Goal: Check status

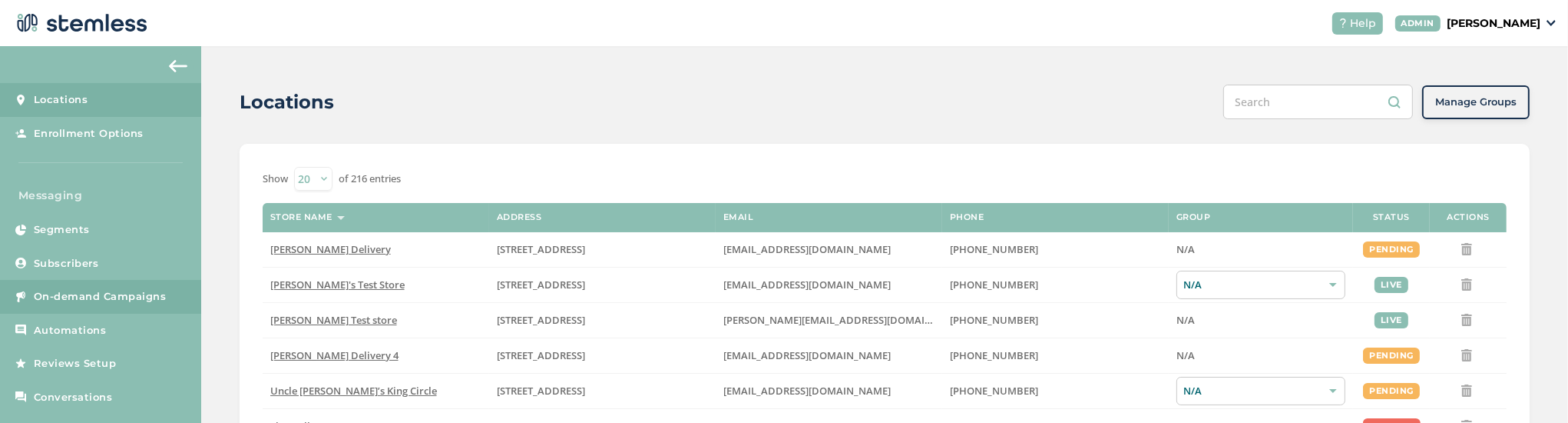
click at [91, 302] on span "On-demand Campaigns" at bounding box center [101, 297] width 133 height 16
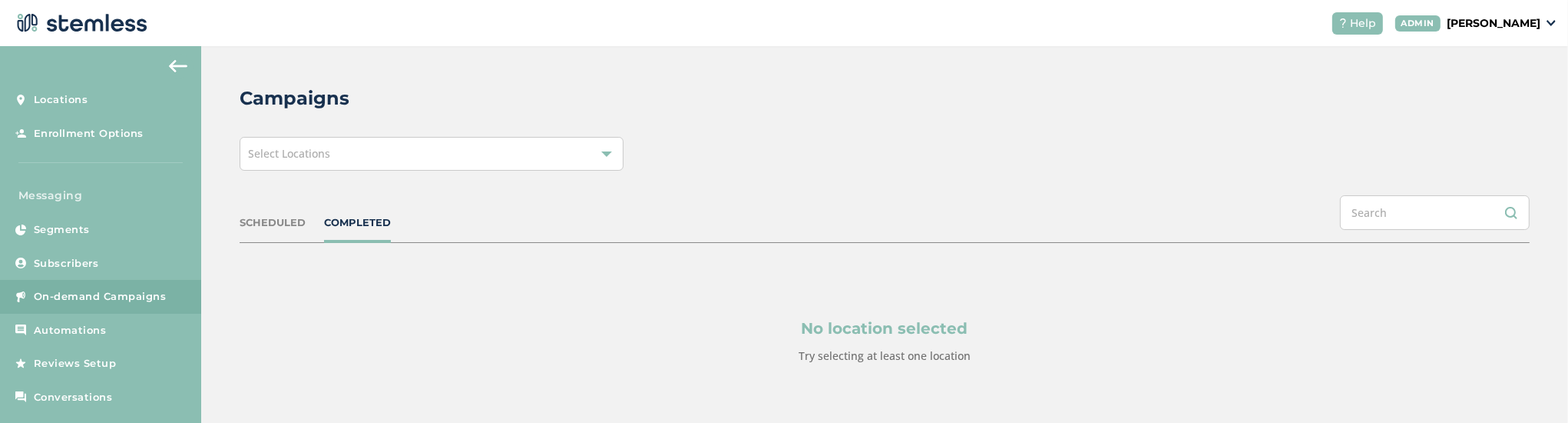
click at [299, 146] on span "Select Locations" at bounding box center [290, 153] width 82 height 15
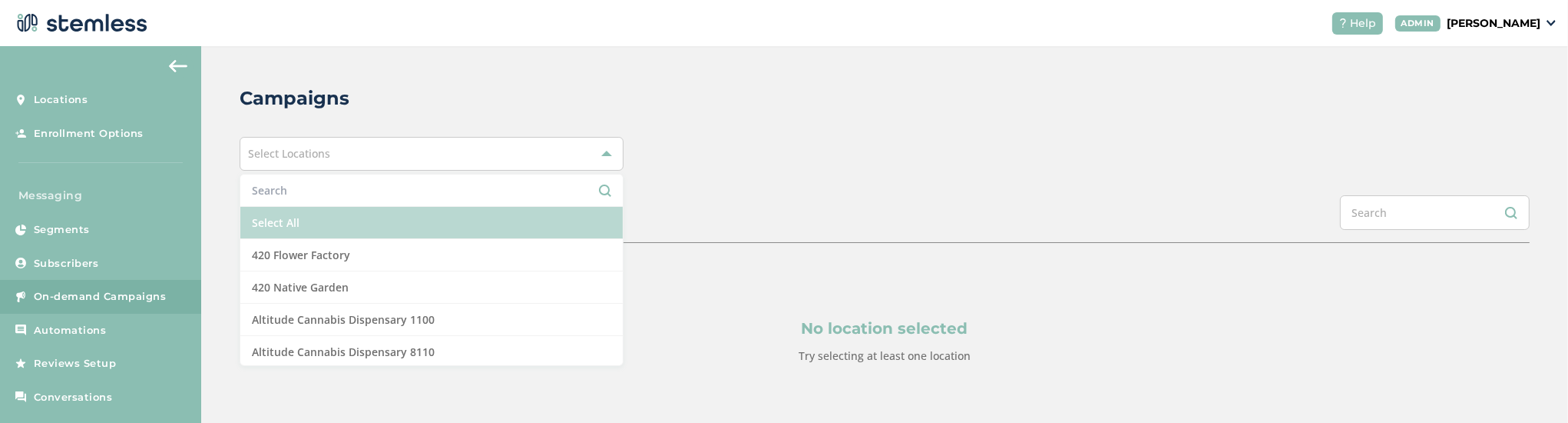
click at [312, 220] on li "Select All" at bounding box center [431, 222] width 382 height 32
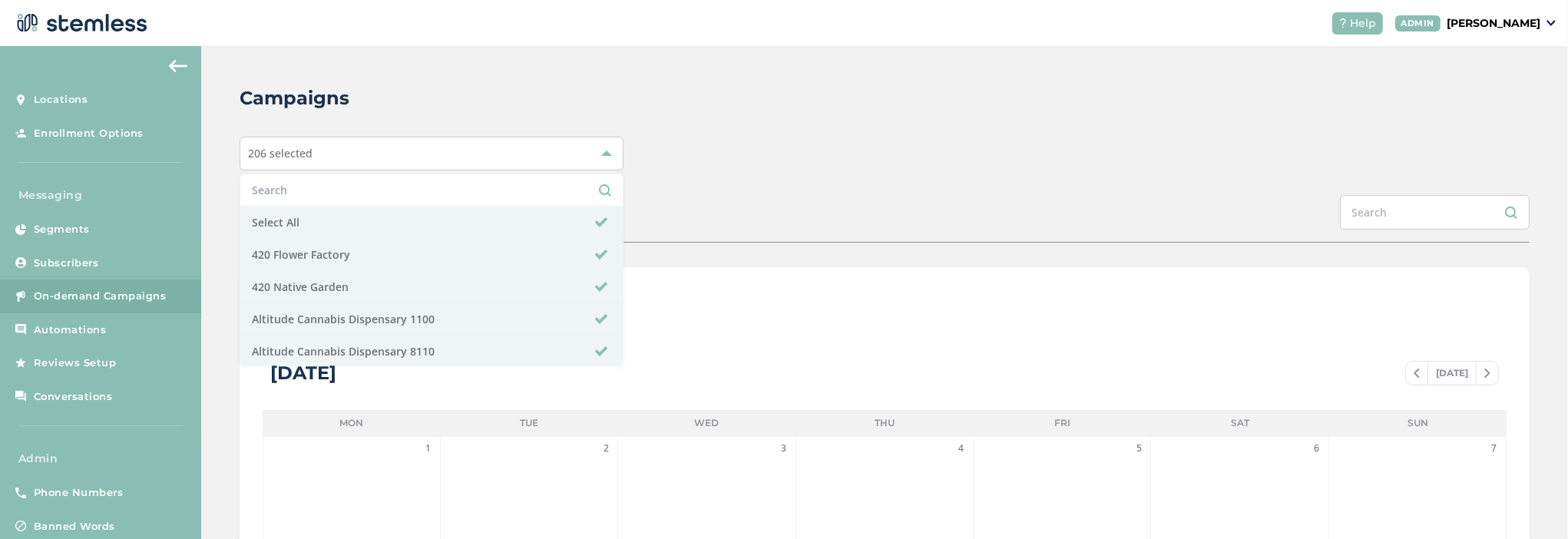
click at [671, 80] on div "Campaigns 206 selected Select All 420 Flower Factory 420 Native Garden Altitude…" at bounding box center [884, 543] width 1366 height 994
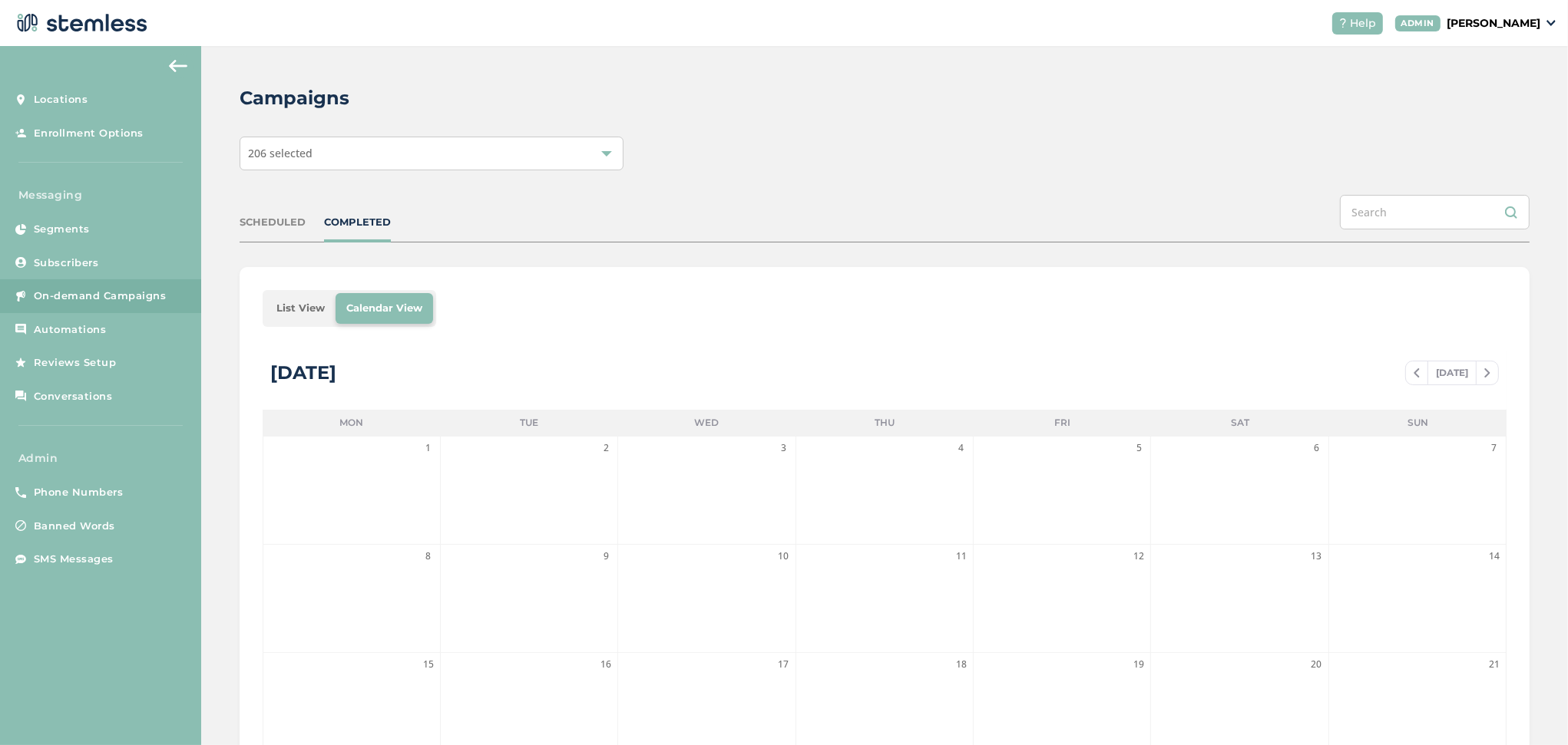
click at [309, 305] on li "List View" at bounding box center [300, 308] width 69 height 30
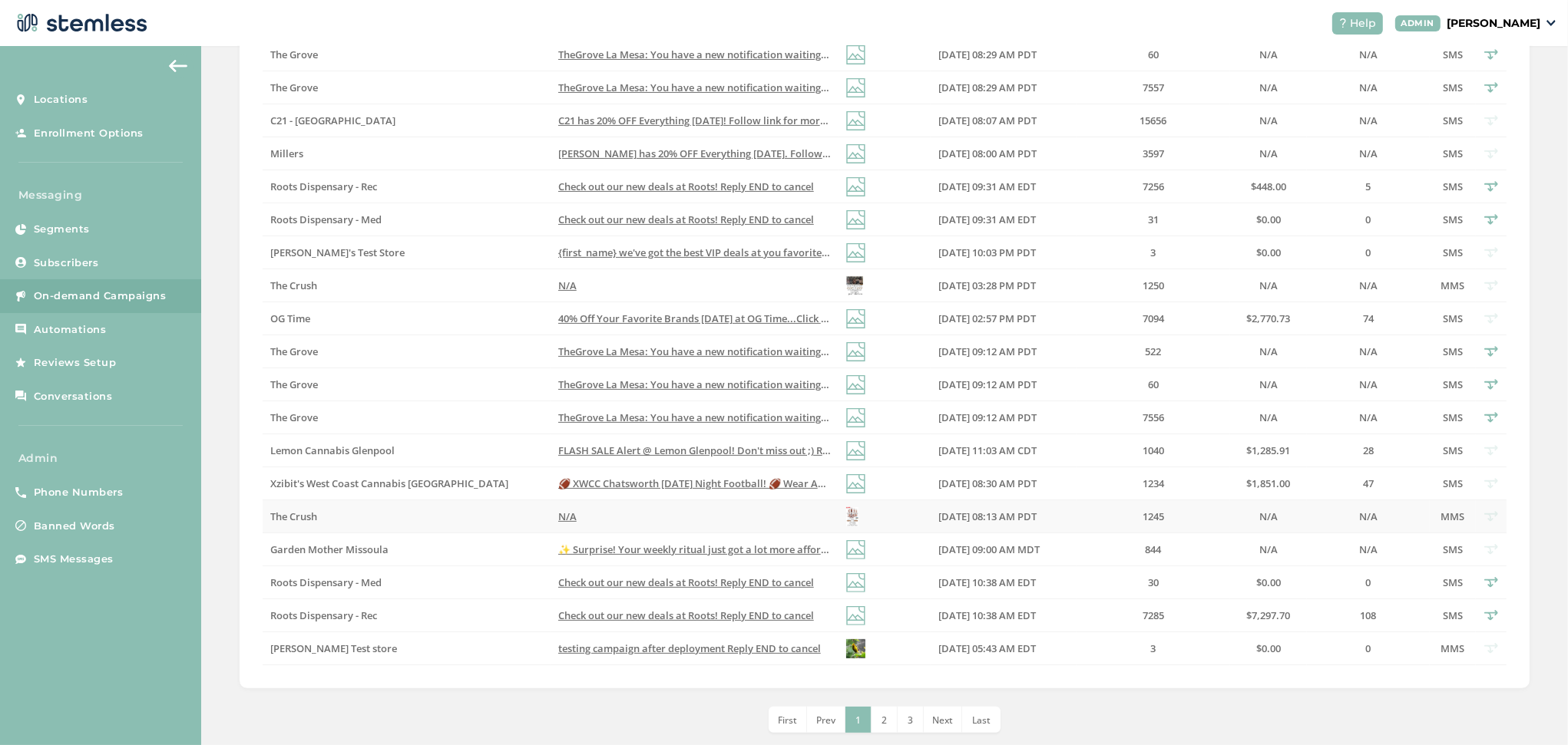
scroll to position [438, 0]
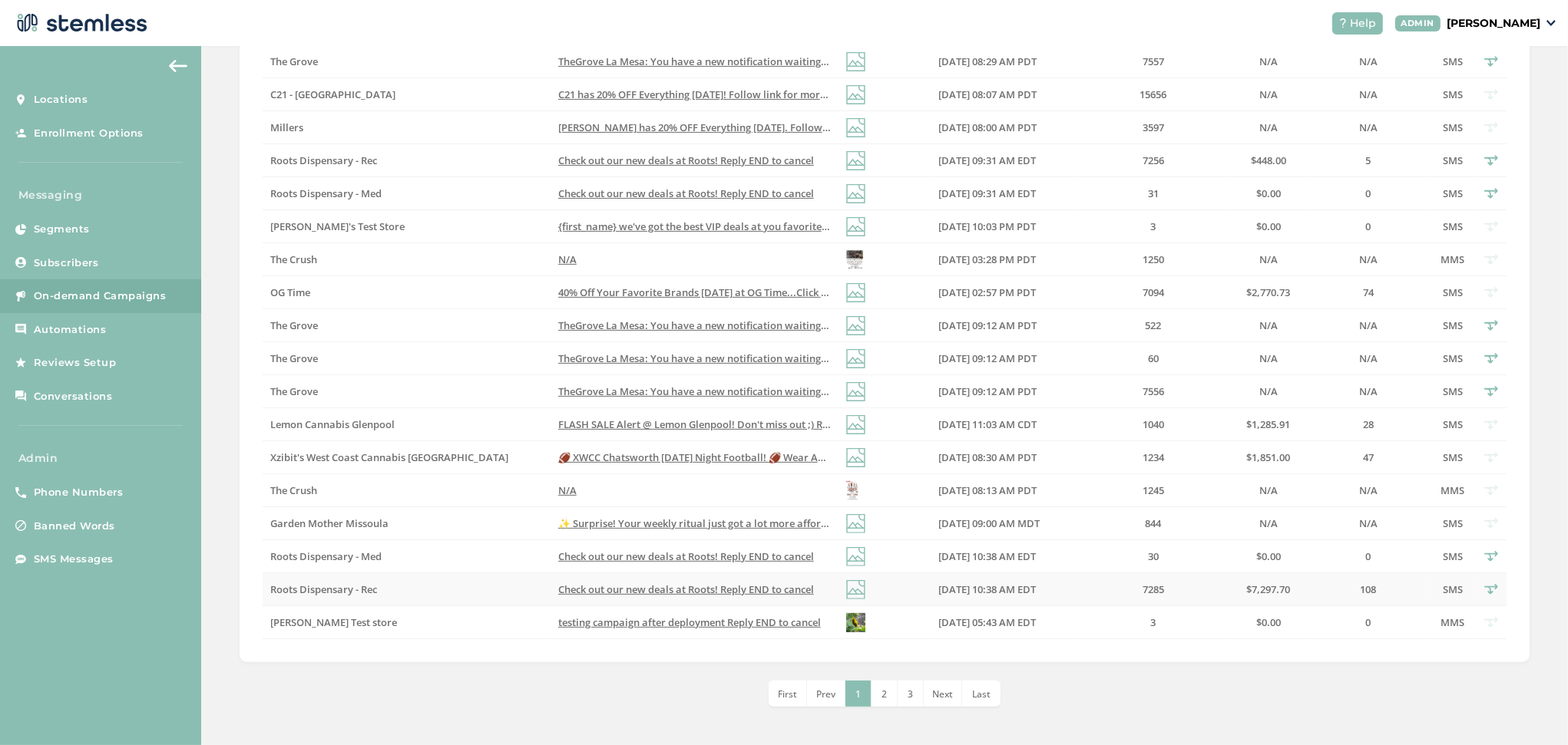
click at [656, 595] on label "Check out our new deals at Roots! Reply END to cancel" at bounding box center [694, 590] width 273 height 13
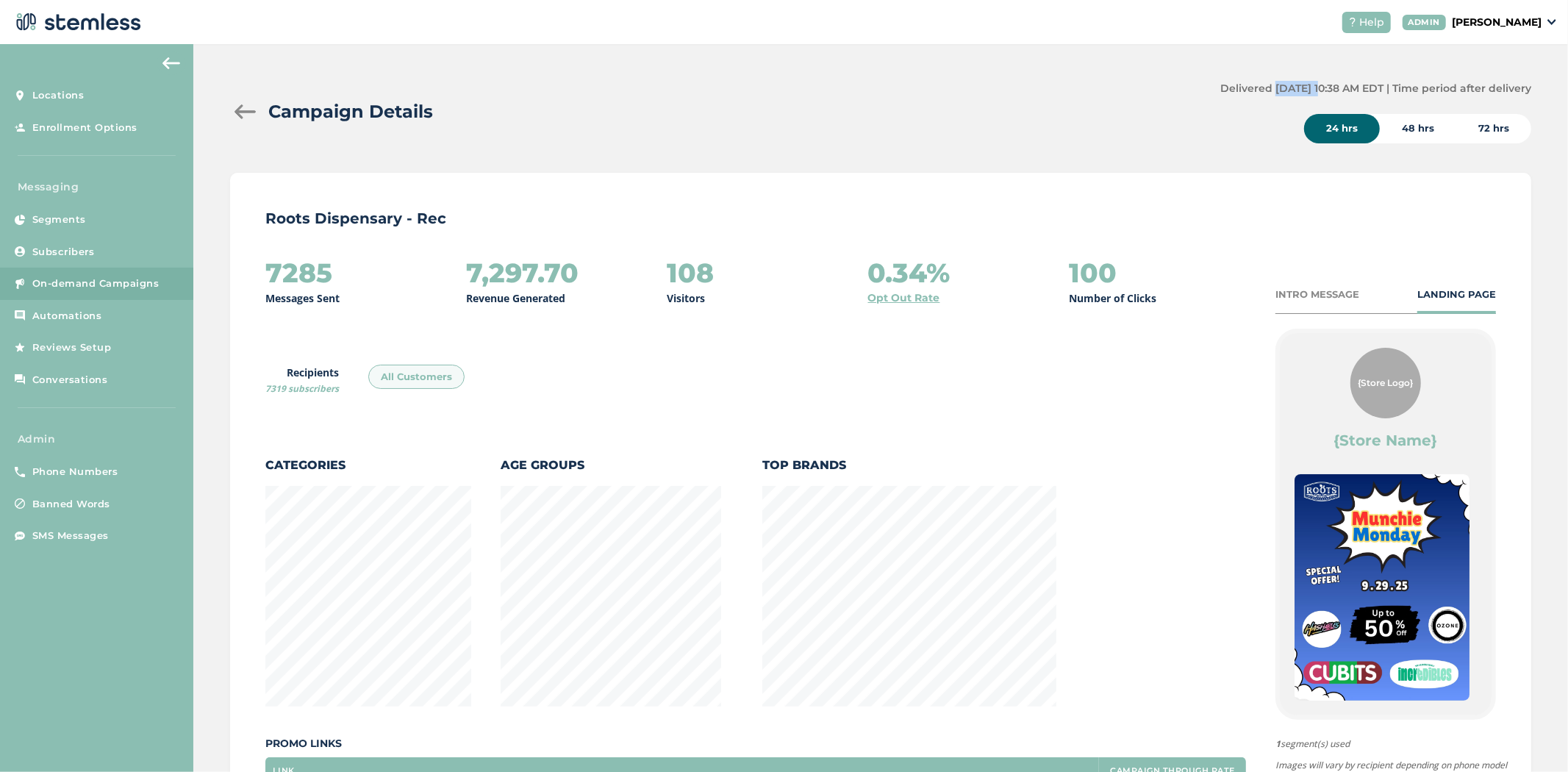
drag, startPoint x: 1248, startPoint y: 91, endPoint x: 1305, endPoint y: 82, distance: 57.7
click at [1296, 83] on label "Delivered [DATE] 10:38 AM EDT | Time period after delivery" at bounding box center [1376, 88] width 311 height 15
drag, startPoint x: 1310, startPoint y: 83, endPoint x: 1327, endPoint y: 83, distance: 17.0
click at [1327, 83] on label "Delivered [DATE] 10:38 AM EDT | Time period after delivery" at bounding box center [1376, 88] width 311 height 15
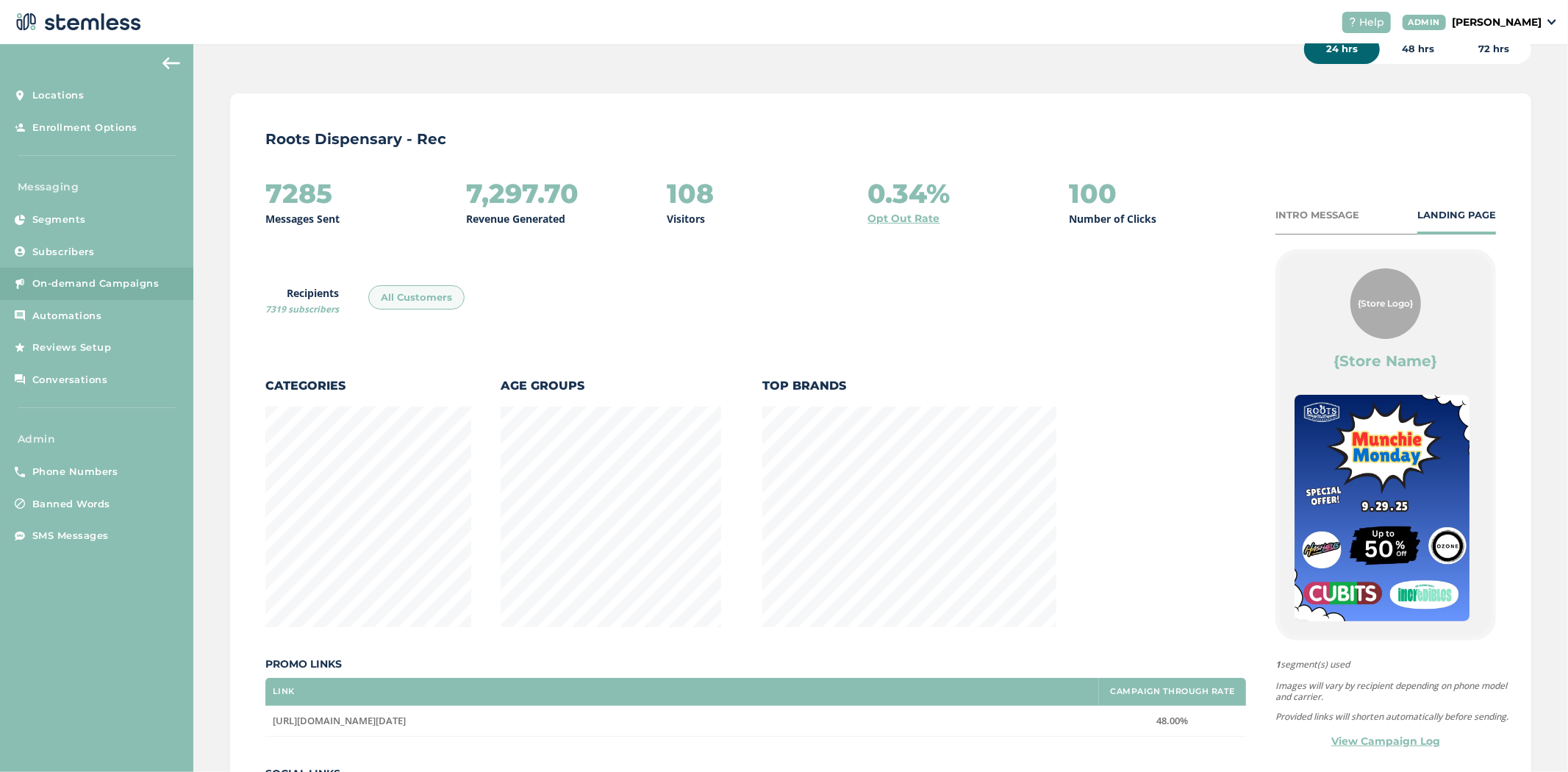
scroll to position [81, 0]
drag, startPoint x: 353, startPoint y: 195, endPoint x: 258, endPoint y: 194, distance: 95.0
click at [258, 194] on div "Roots Dispensary - Rec 7285 Messages Sent 7,297.70 Revenue Generated 108 Visito…" at bounding box center [880, 478] width 1301 height 772
click at [762, 192] on div "108 Visitors" at bounding box center [755, 200] width 177 height 48
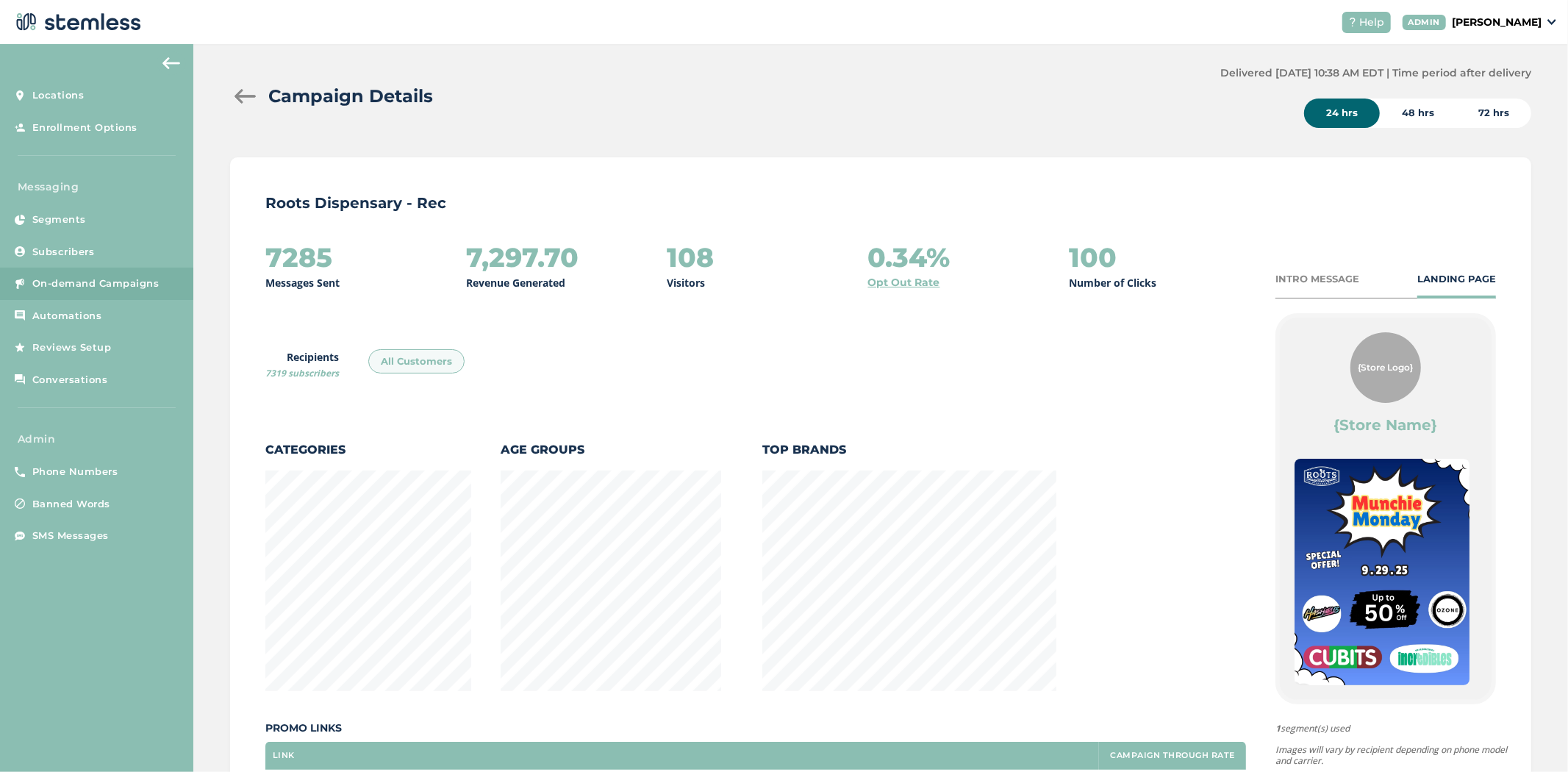
scroll to position [0, 0]
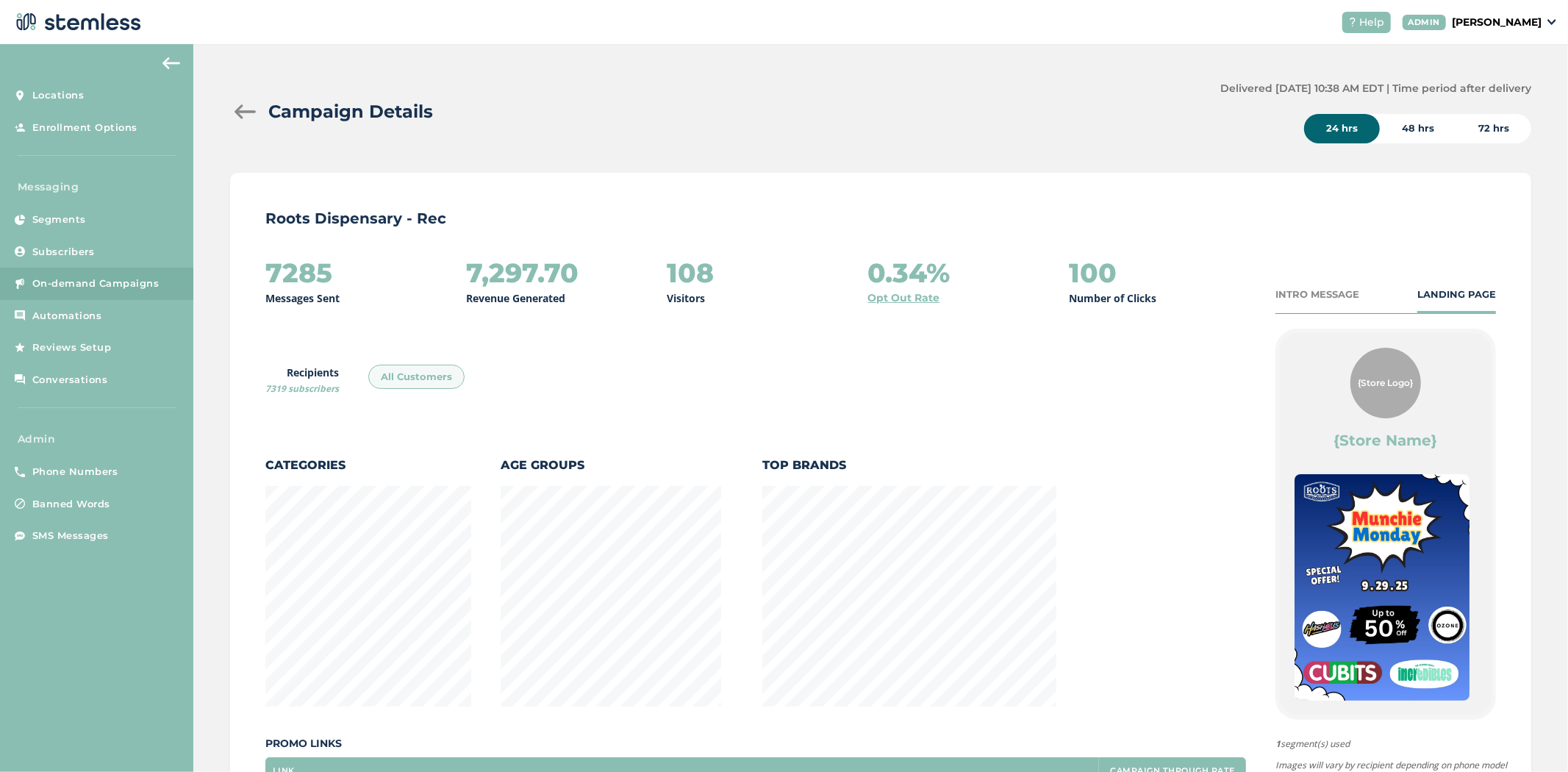
drag, startPoint x: 719, startPoint y: 266, endPoint x: 657, endPoint y: 274, distance: 62.5
click at [657, 274] on div "7285 Messages Sent 7,297.70 Revenue Generated 108 Visitors 0.34% Opt Out Rate 1…" at bounding box center [755, 282] width 981 height 48
drag, startPoint x: 351, startPoint y: 270, endPoint x: 248, endPoint y: 278, distance: 103.3
click at [248, 278] on div "Roots Dispensary - Rec 7285 Messages Sent 7,297.70 Revenue Generated 108 Visito…" at bounding box center [880, 558] width 1301 height 772
drag, startPoint x: 600, startPoint y: 275, endPoint x: 377, endPoint y: 282, distance: 223.1
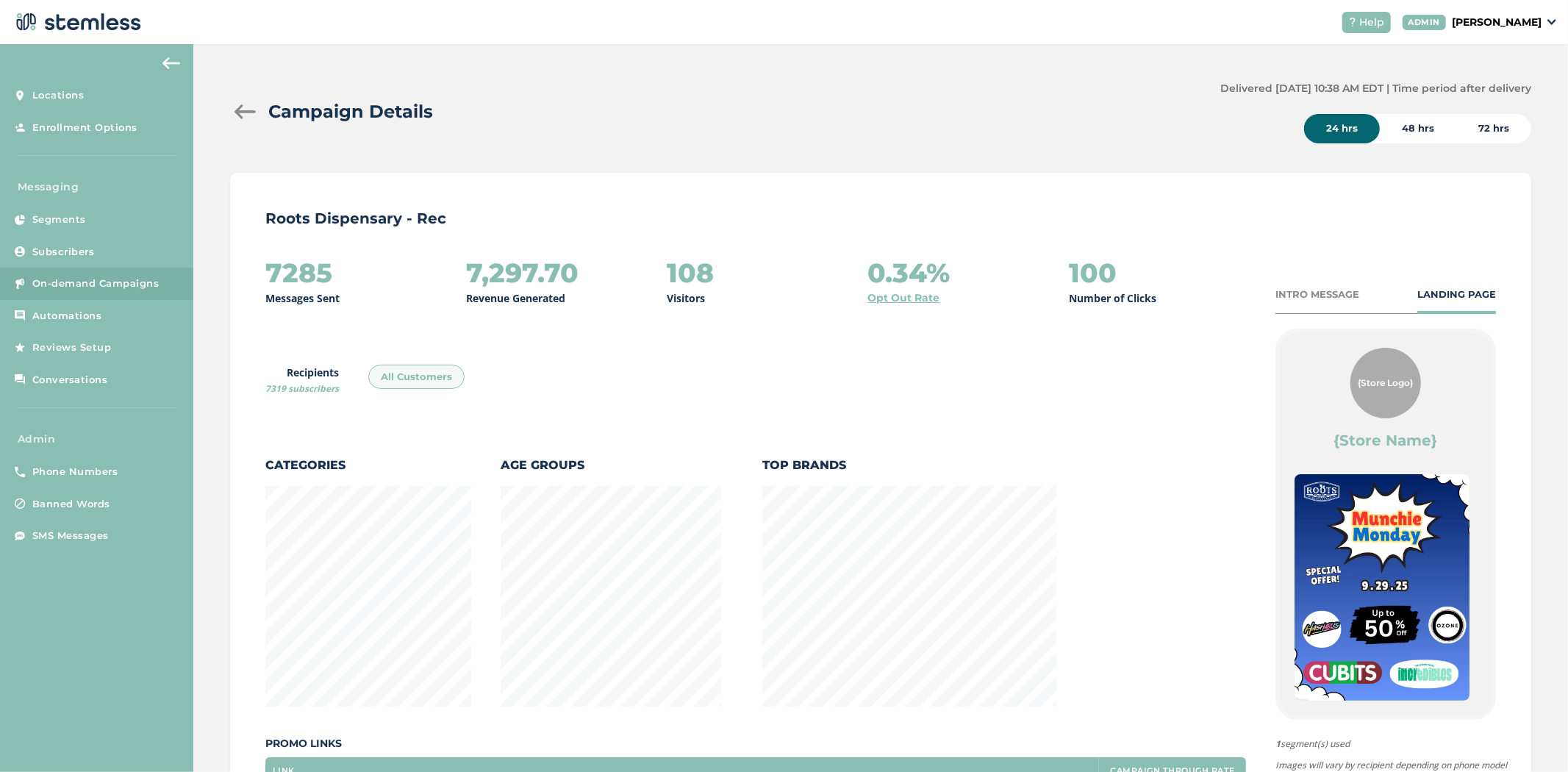
click at [377, 282] on div "7285 Messages Sent 7,297.70 Revenue Generated 108 Visitors 0.34% Opt Out Rate 1…" at bounding box center [755, 282] width 981 height 48
drag, startPoint x: 955, startPoint y: 265, endPoint x: 804, endPoint y: 265, distance: 151.0
click at [804, 265] on div "7285 Messages Sent 7,297.70 Revenue Generated 108 Visitors 0.34% Opt Out Rate 1…" at bounding box center [755, 282] width 981 height 48
drag, startPoint x: 1058, startPoint y: 275, endPoint x: 1107, endPoint y: 271, distance: 49.2
click at [1100, 271] on div "7285 Messages Sent 7,297.70 Revenue Generated 108 Visitors 0.34% Opt Out Rate 1…" at bounding box center [755, 282] width 981 height 48
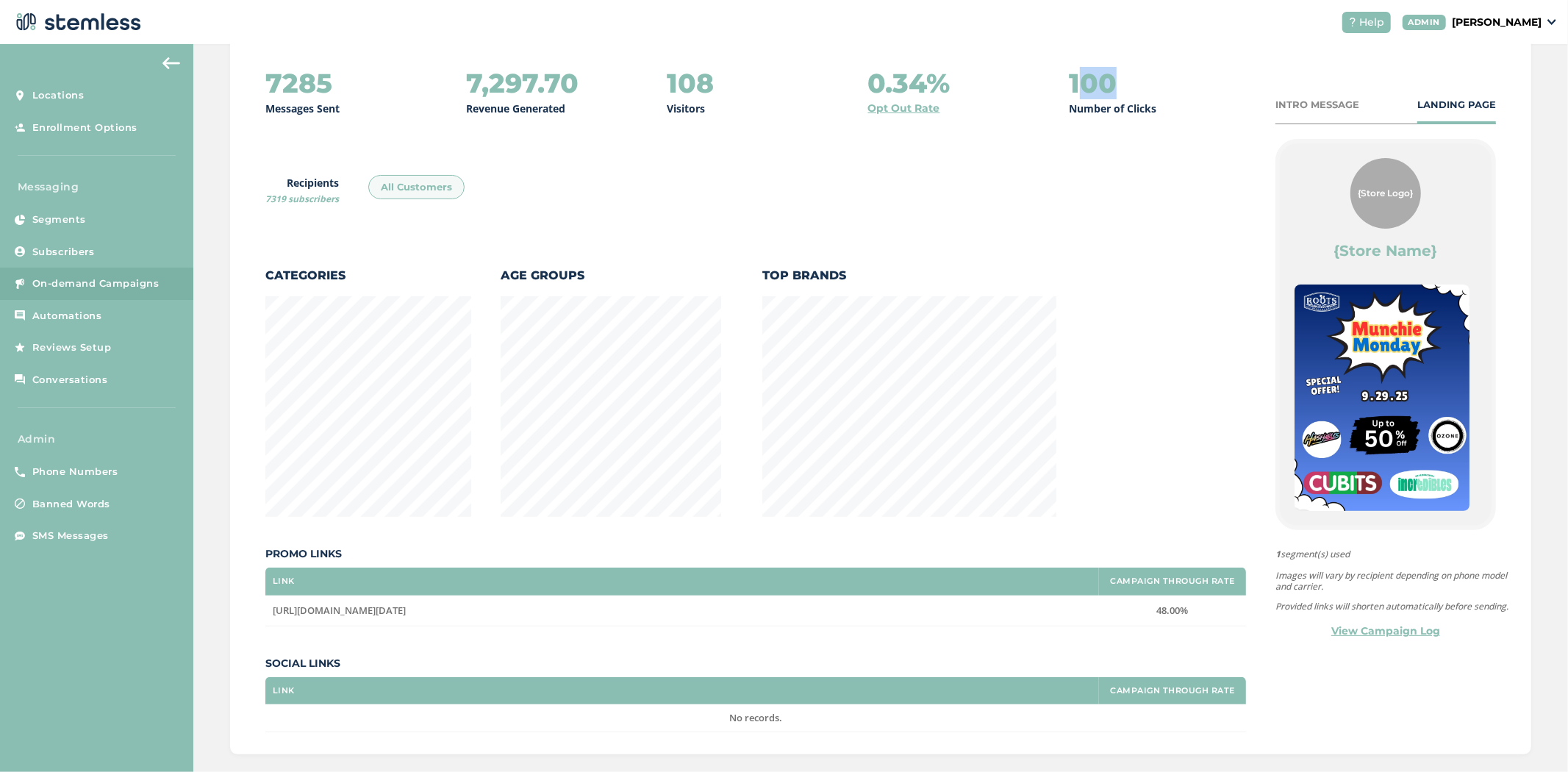
scroll to position [209, 0]
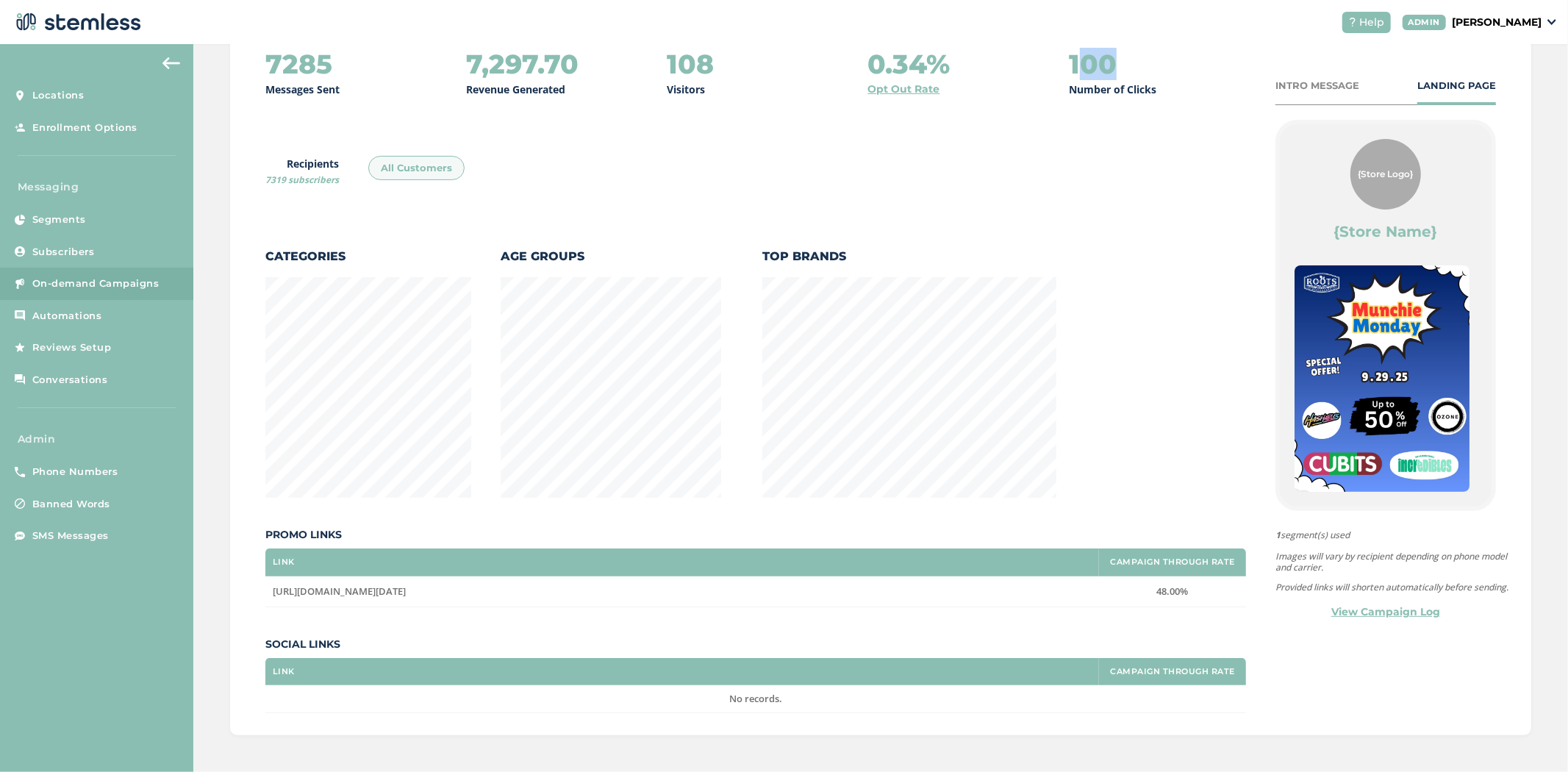
drag, startPoint x: 1140, startPoint y: 588, endPoint x: 1201, endPoint y: 586, distance: 61.0
click at [1201, 586] on label "48.00%" at bounding box center [1172, 591] width 132 height 12
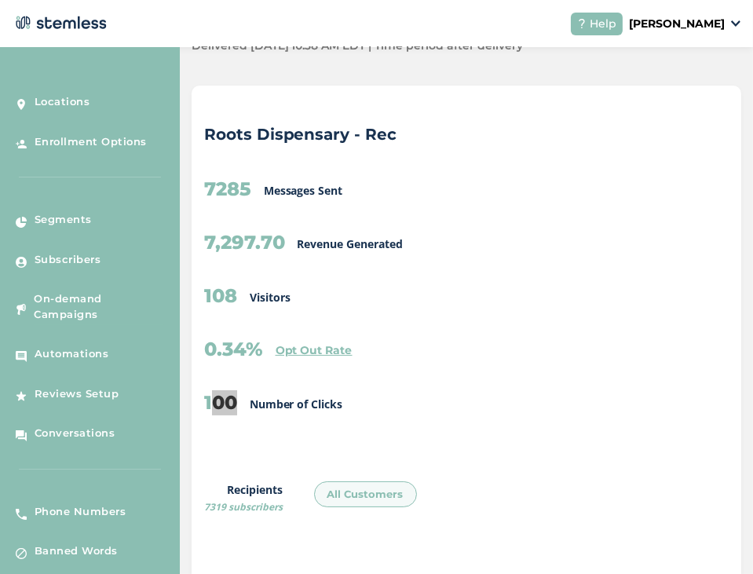
scroll to position [782688, 784195]
